Goal: Navigation & Orientation: Find specific page/section

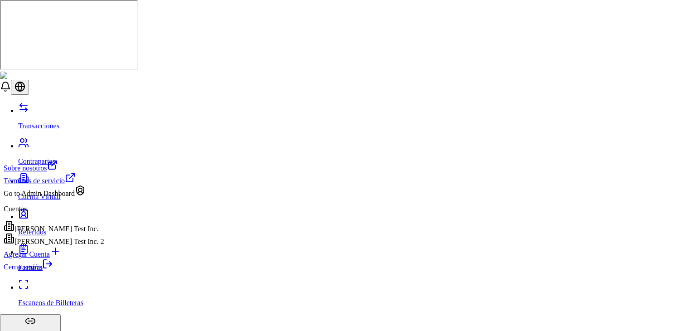
click at [73, 233] on div "[PERSON_NAME] Test Inc." at bounding box center [54, 226] width 101 height 13
click at [67, 246] on div "[PERSON_NAME] Test Inc. 2" at bounding box center [54, 239] width 101 height 13
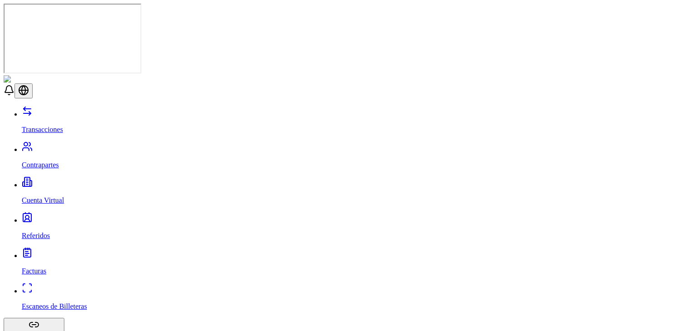
click at [53, 181] on link "Cuenta Virtual" at bounding box center [357, 193] width 671 height 24
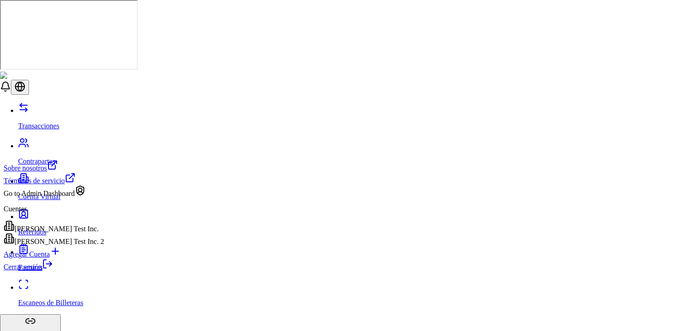
click at [82, 233] on div "[PERSON_NAME] Test Inc." at bounding box center [54, 226] width 101 height 13
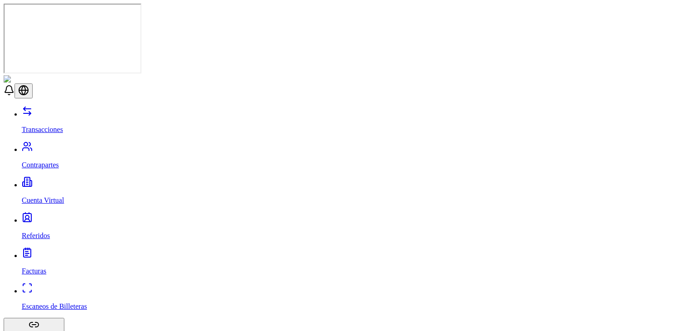
click at [75, 110] on link "Transacciones" at bounding box center [357, 122] width 671 height 24
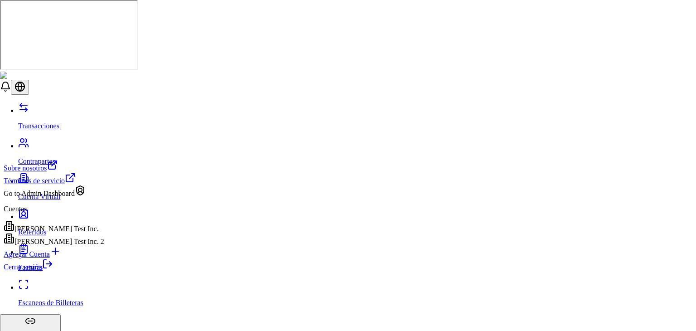
click at [53, 271] on link "Cerrar sesión" at bounding box center [28, 267] width 49 height 8
